Goal: Information Seeking & Learning: Learn about a topic

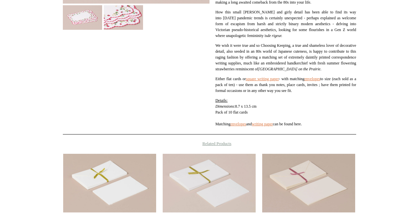
scroll to position [189, 0]
click at [320, 81] on link "envelopes" at bounding box center [312, 78] width 16 height 5
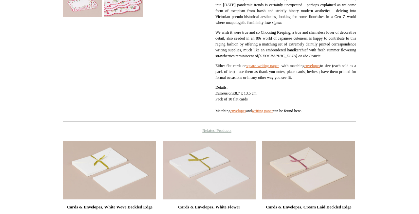
scroll to position [202, 0]
click at [274, 68] on link "square writing paper" at bounding box center [262, 65] width 33 height 5
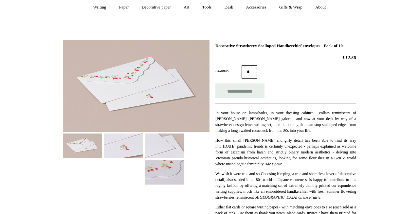
scroll to position [61, 0]
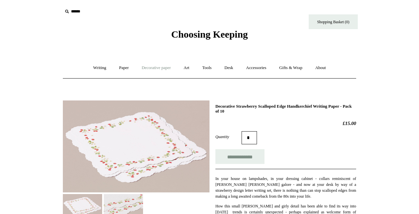
click at [150, 68] on link "Decorative paper +" at bounding box center [156, 67] width 41 height 17
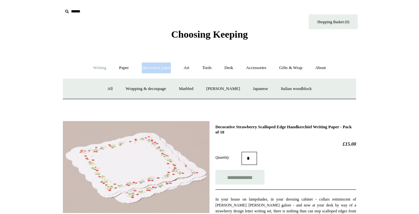
click at [91, 68] on link "Writing +" at bounding box center [99, 67] width 25 height 17
click at [116, 68] on link "Paper +" at bounding box center [124, 67] width 22 height 17
click at [287, 90] on link "Writing paper and envelopes +" at bounding box center [286, 88] width 61 height 17
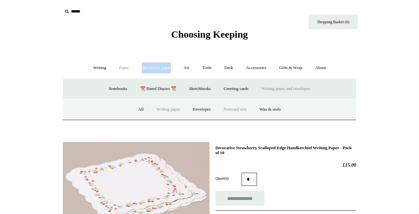
click at [163, 114] on link "Writing paper" at bounding box center [168, 109] width 35 height 17
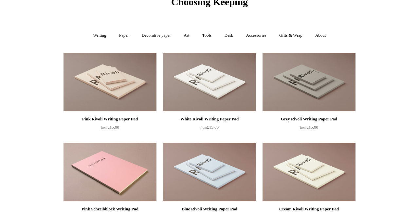
scroll to position [27, 0]
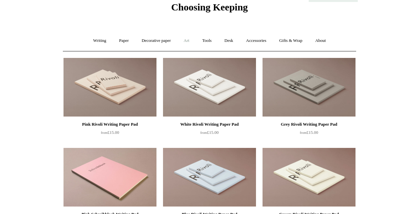
click at [186, 41] on link "Art +" at bounding box center [186, 40] width 17 height 17
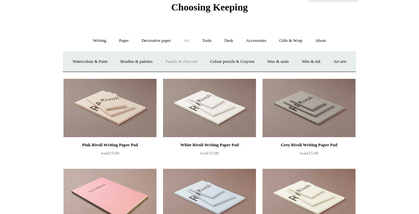
click at [187, 66] on link "Pastels & charcoal" at bounding box center [181, 61] width 44 height 17
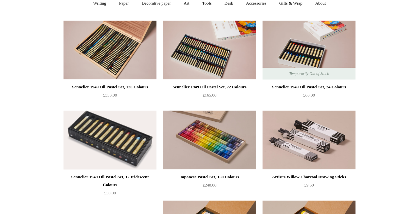
scroll to position [65, 0]
